Goal: Navigation & Orientation: Find specific page/section

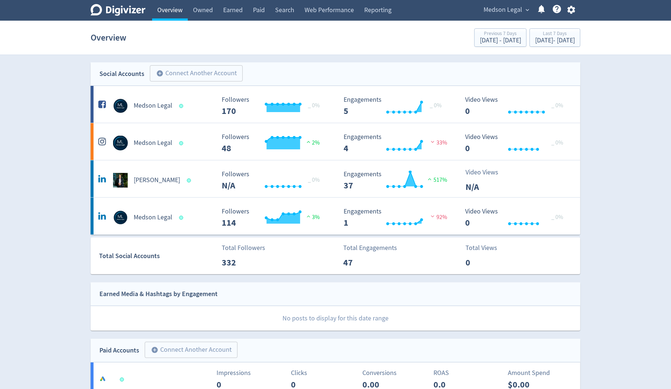
click at [163, 8] on link "Overview" at bounding box center [170, 10] width 36 height 21
click at [134, 11] on icon at bounding box center [118, 10] width 55 height 12
click at [136, 12] on icon "Digivizer Logo" at bounding box center [118, 10] width 55 height 12
click at [101, 11] on icon at bounding box center [118, 10] width 55 height 12
